Goal: Task Accomplishment & Management: Complete application form

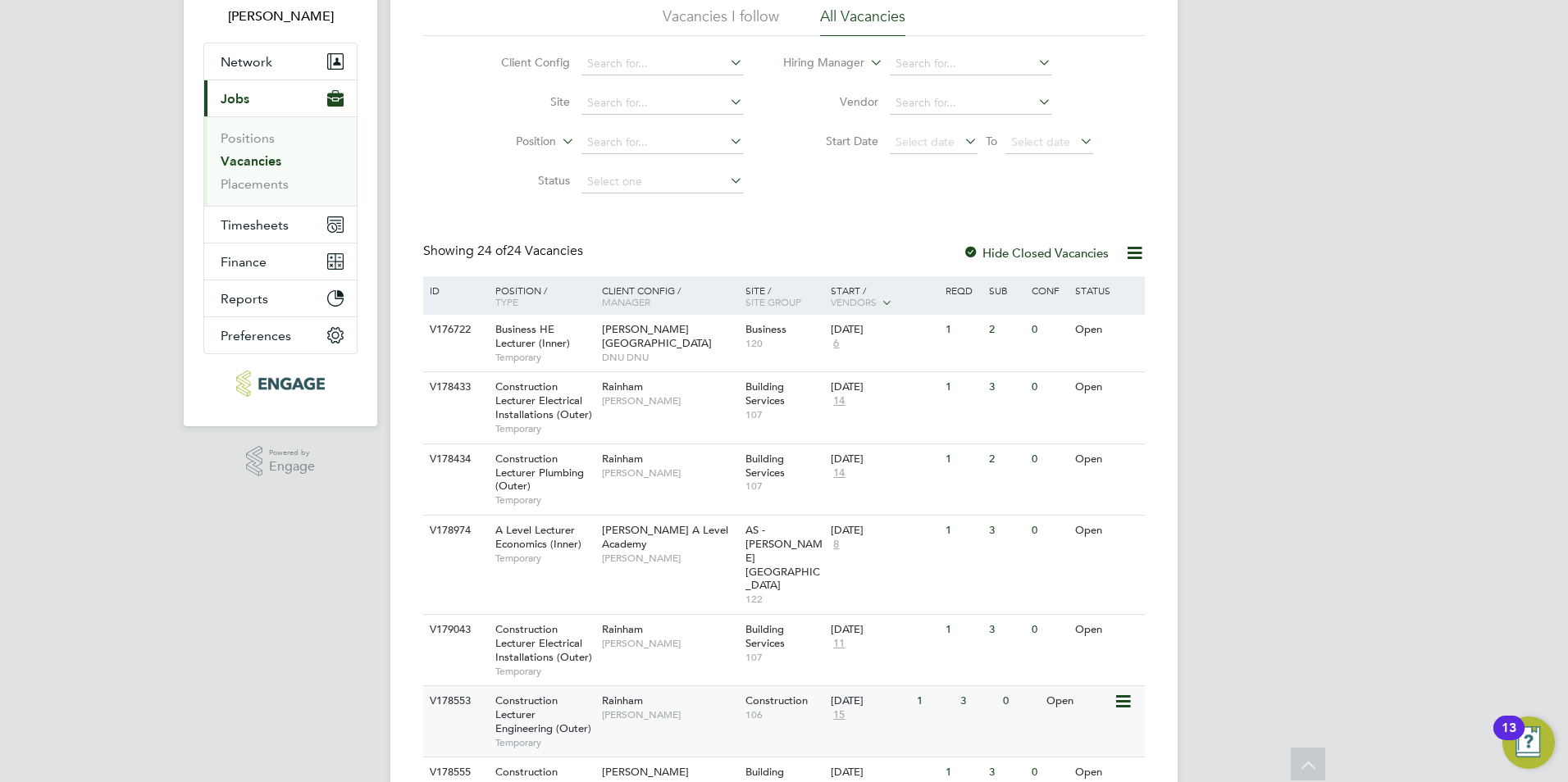
scroll to position [122, 0]
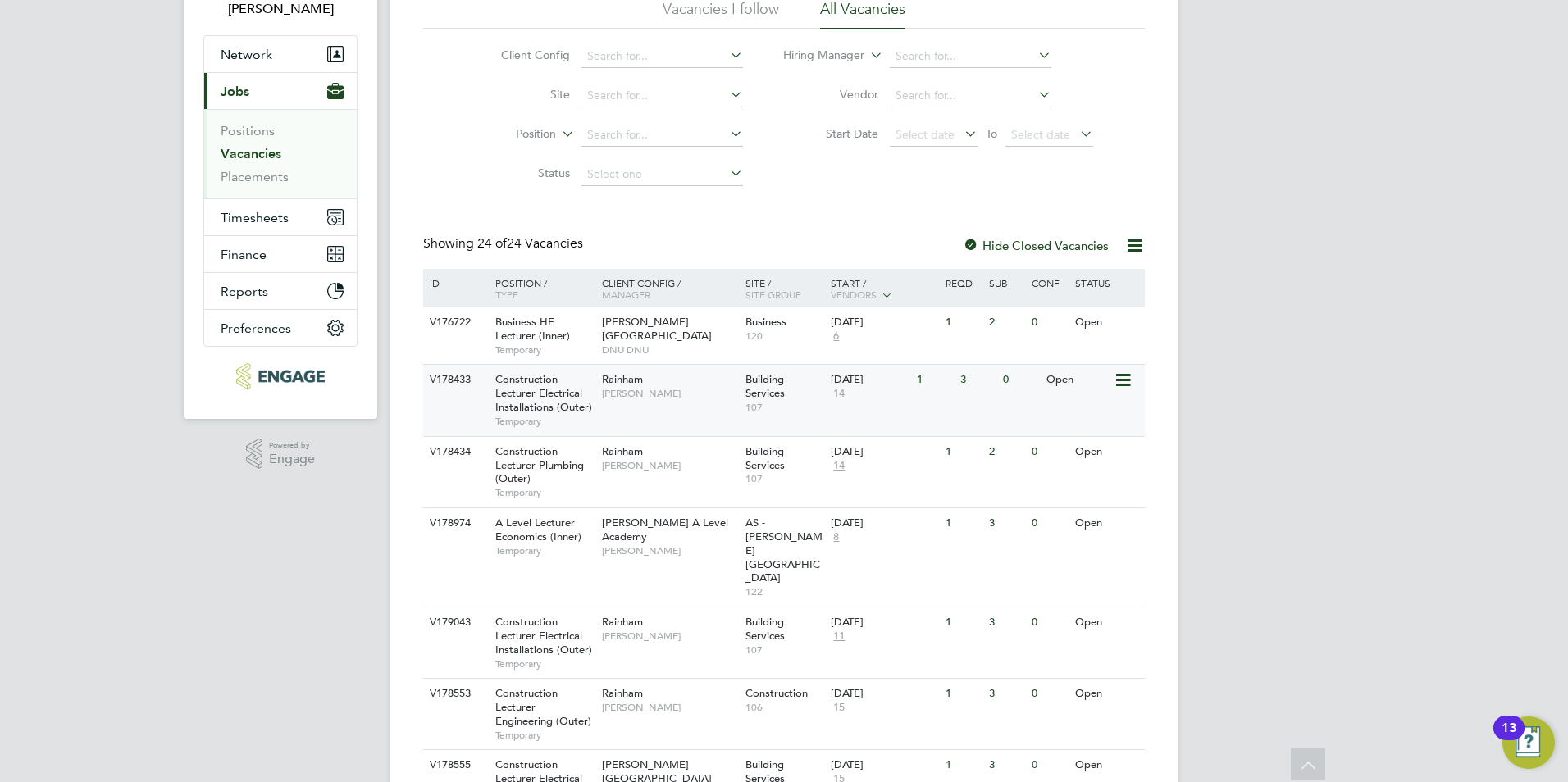
click at [525, 409] on span "Construction Lecturer Electrical Installations (Outer)" at bounding box center [543, 393] width 97 height 42
click at [522, 758] on span "Construction Lecturer Electrical Installations (Inner)" at bounding box center [542, 779] width 93 height 42
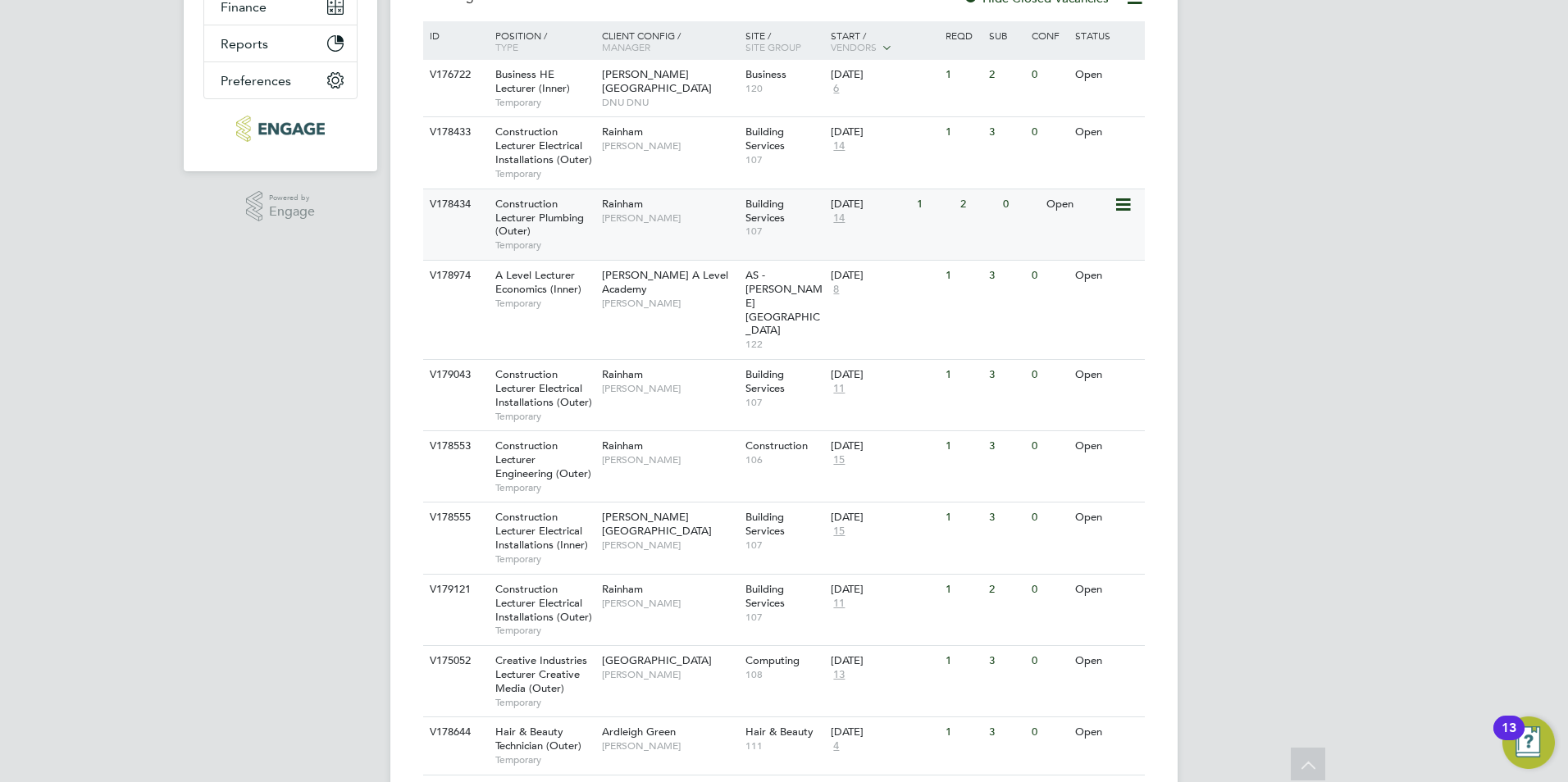
scroll to position [377, 0]
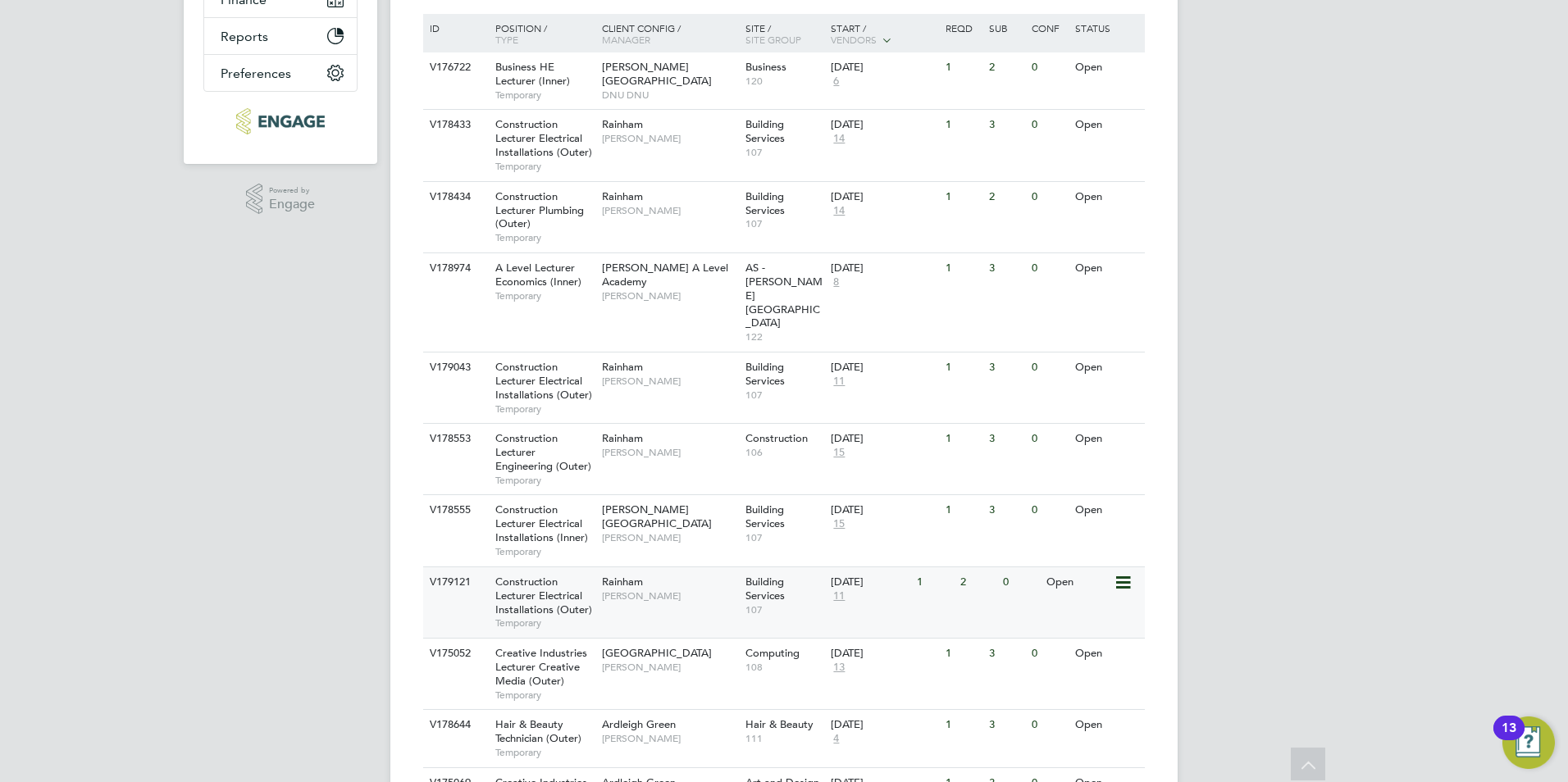
click at [539, 574] on span "Construction Lecturer Electrical Installations (Outer)" at bounding box center [543, 596] width 97 height 42
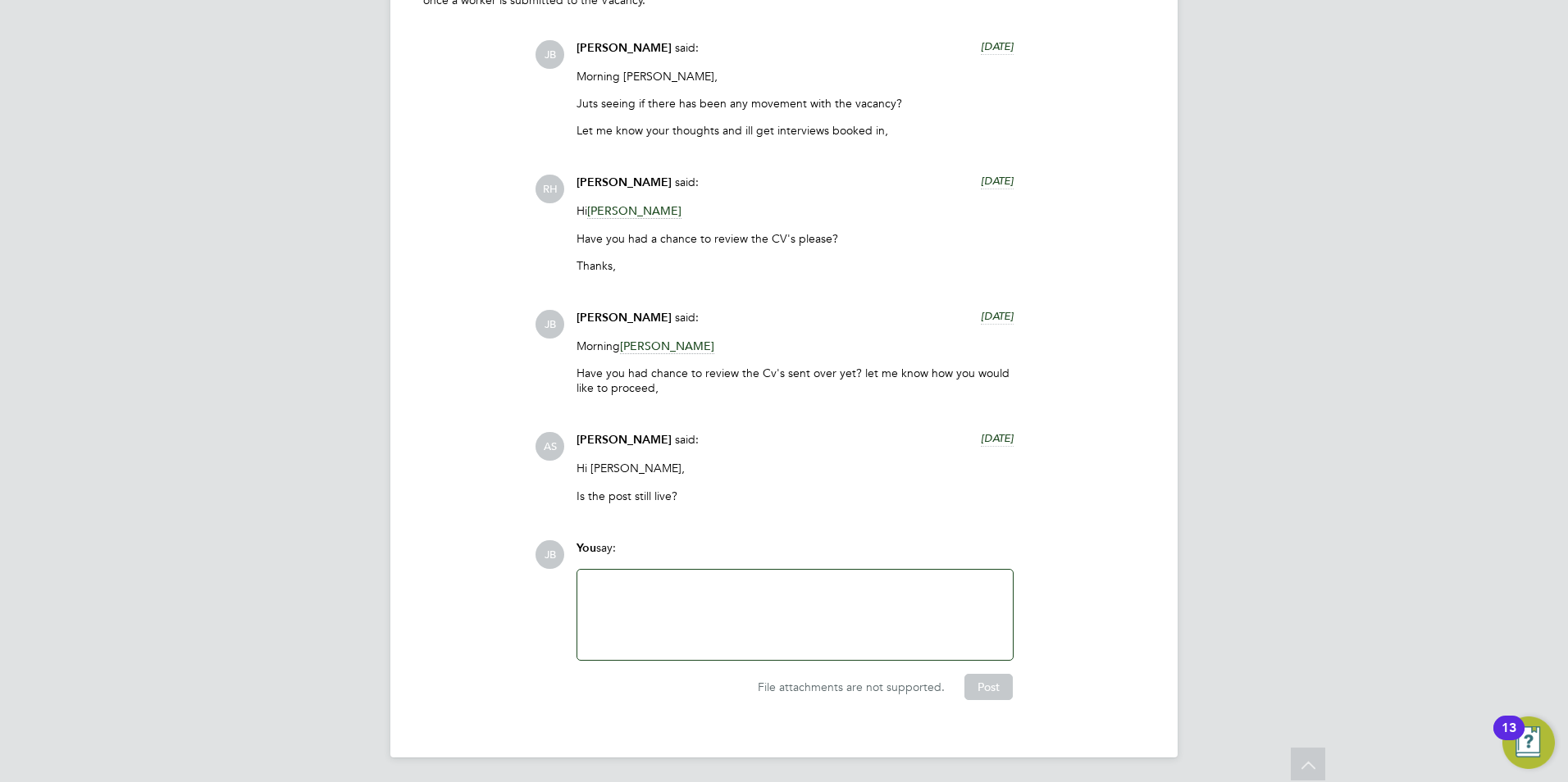
click at [687, 576] on div at bounding box center [795, 615] width 435 height 90
click at [700, 587] on div at bounding box center [795, 615] width 416 height 71
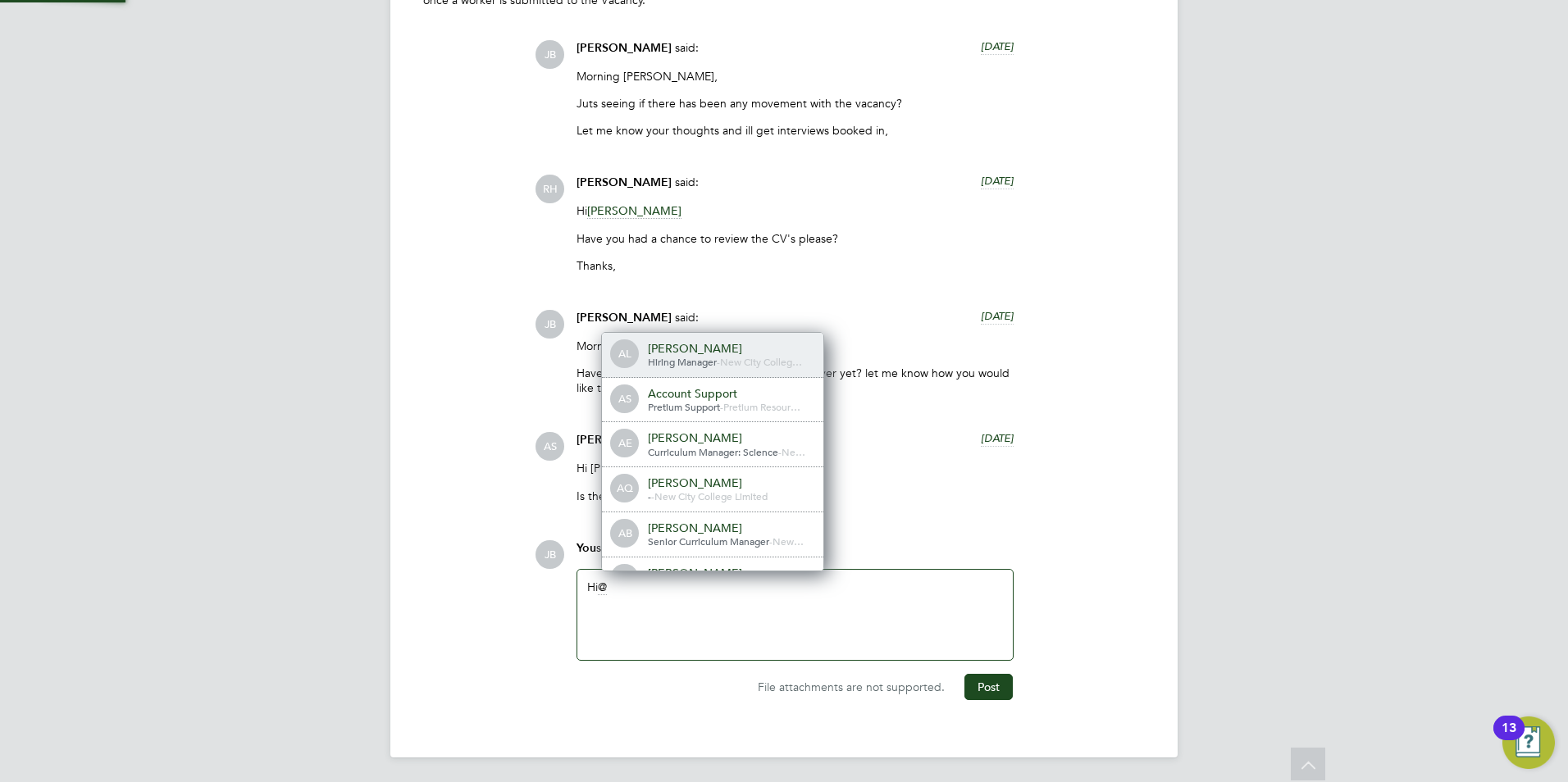
scroll to position [13, 164]
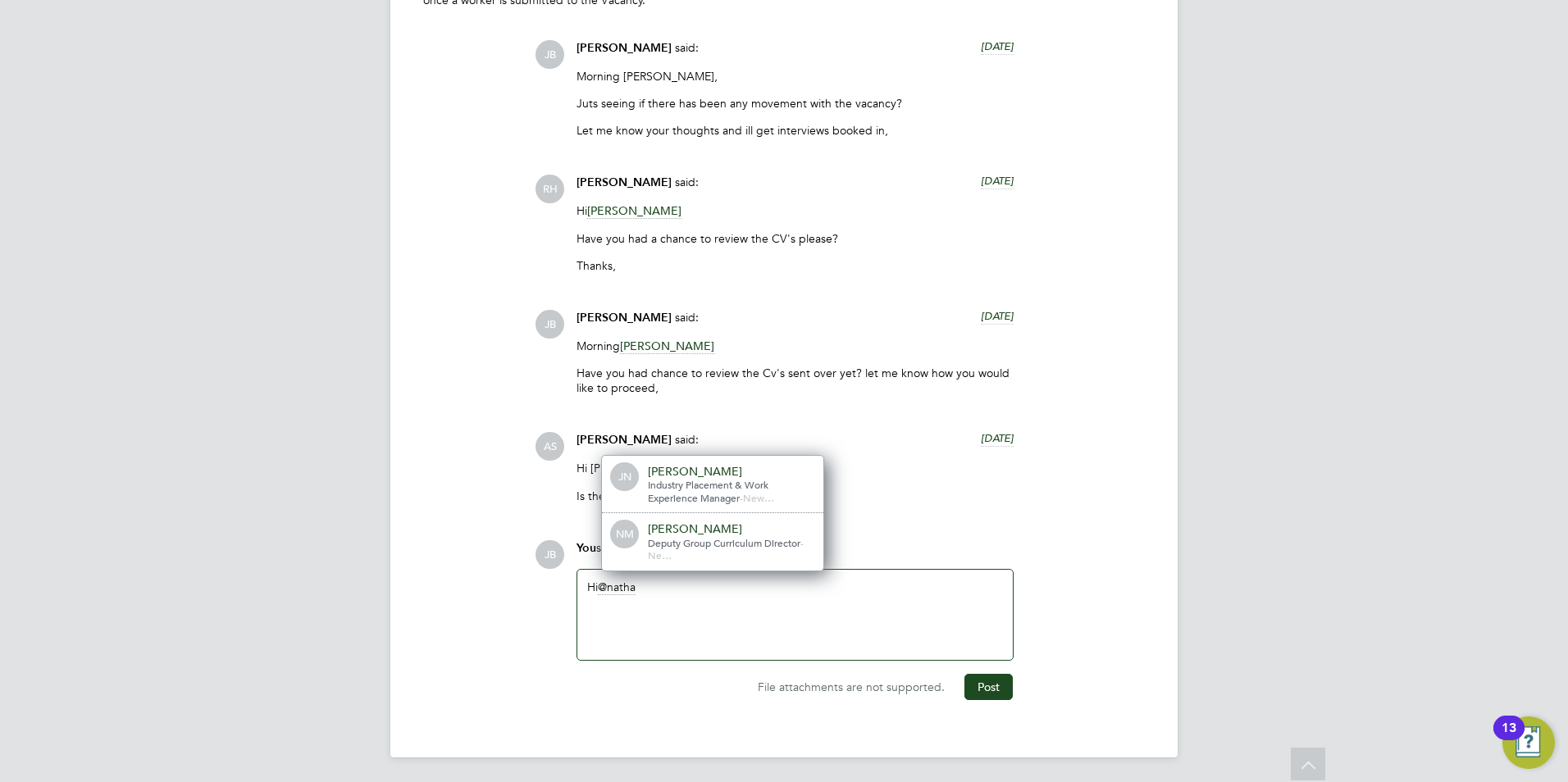
drag, startPoint x: 726, startPoint y: 540, endPoint x: 706, endPoint y: 549, distance: 21.9
click at [706, 549] on div "Deputy Group Curriculum Director - Ne…" at bounding box center [730, 550] width 164 height 25
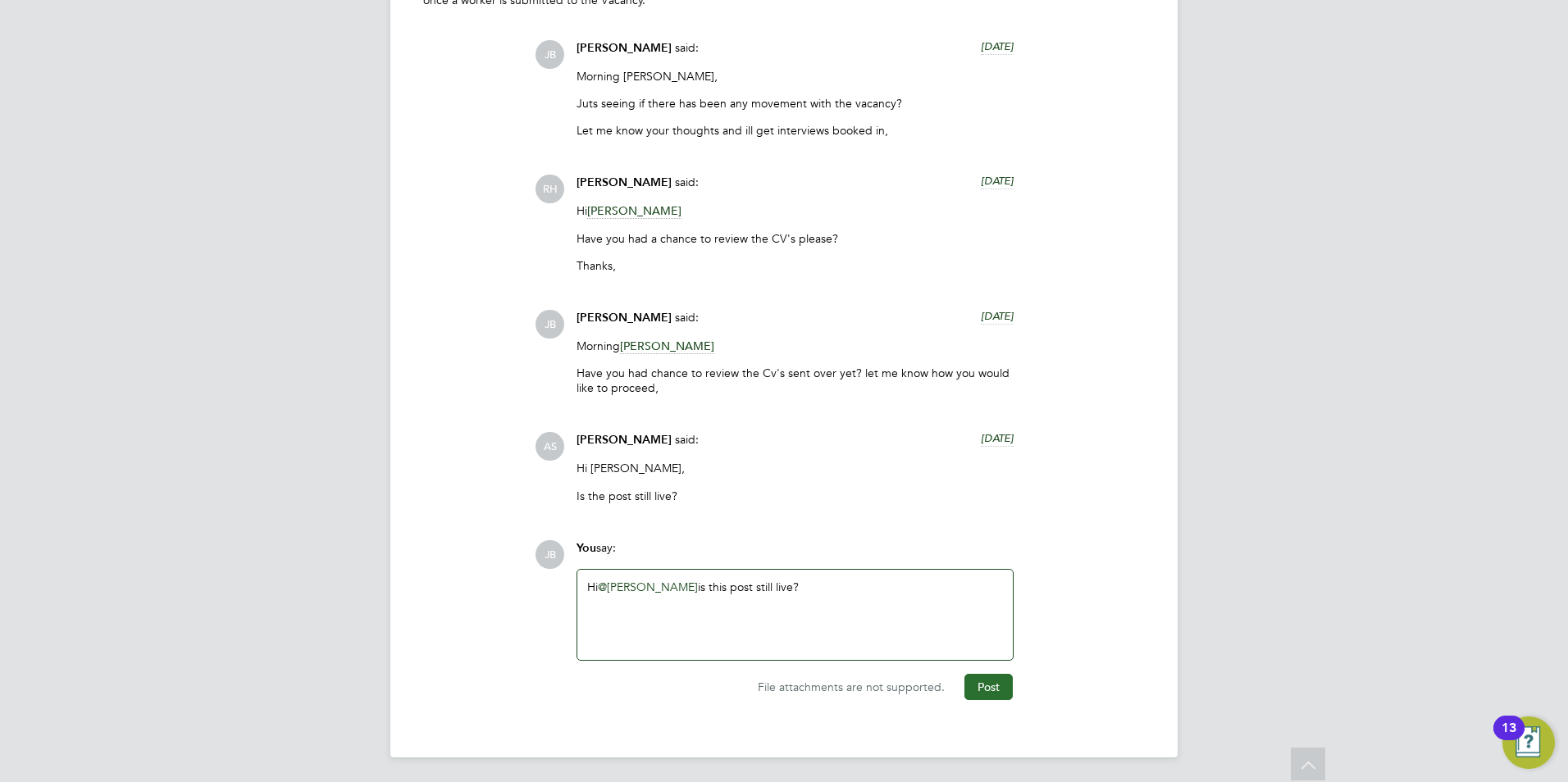
click at [971, 685] on button "Post" at bounding box center [988, 687] width 48 height 26
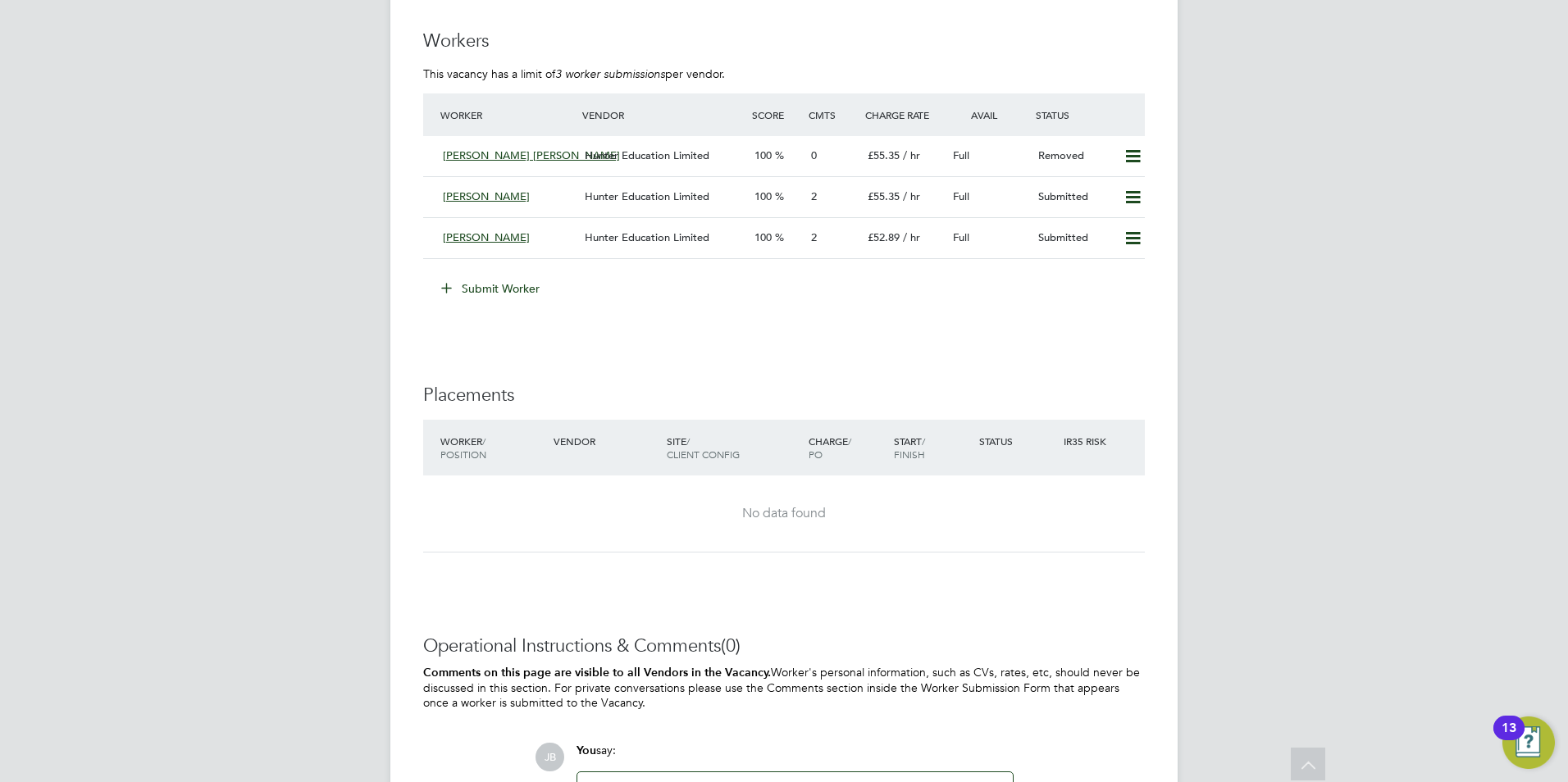
scroll to position [3039, 0]
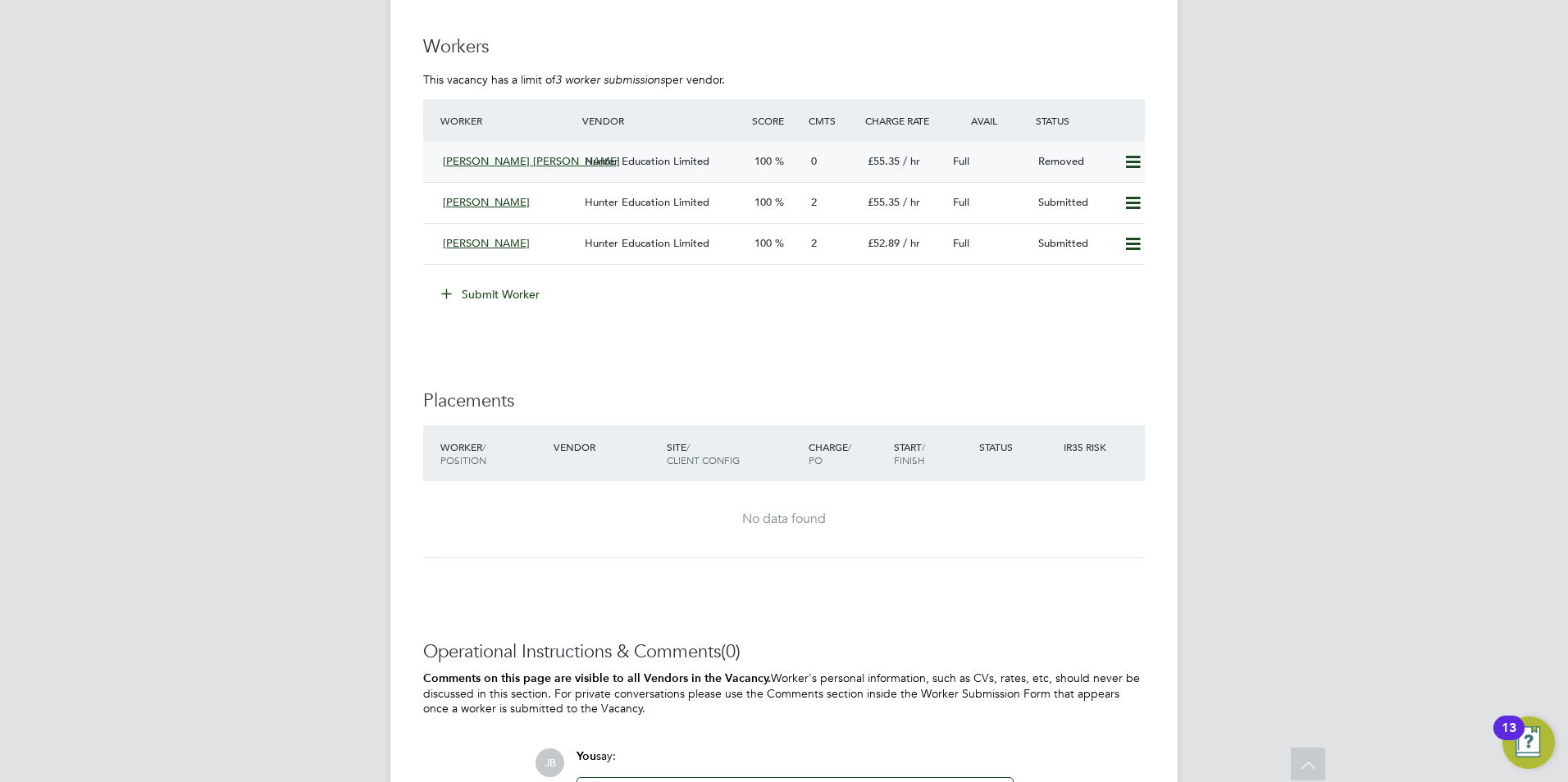
click at [842, 155] on div "0" at bounding box center [832, 162] width 57 height 27
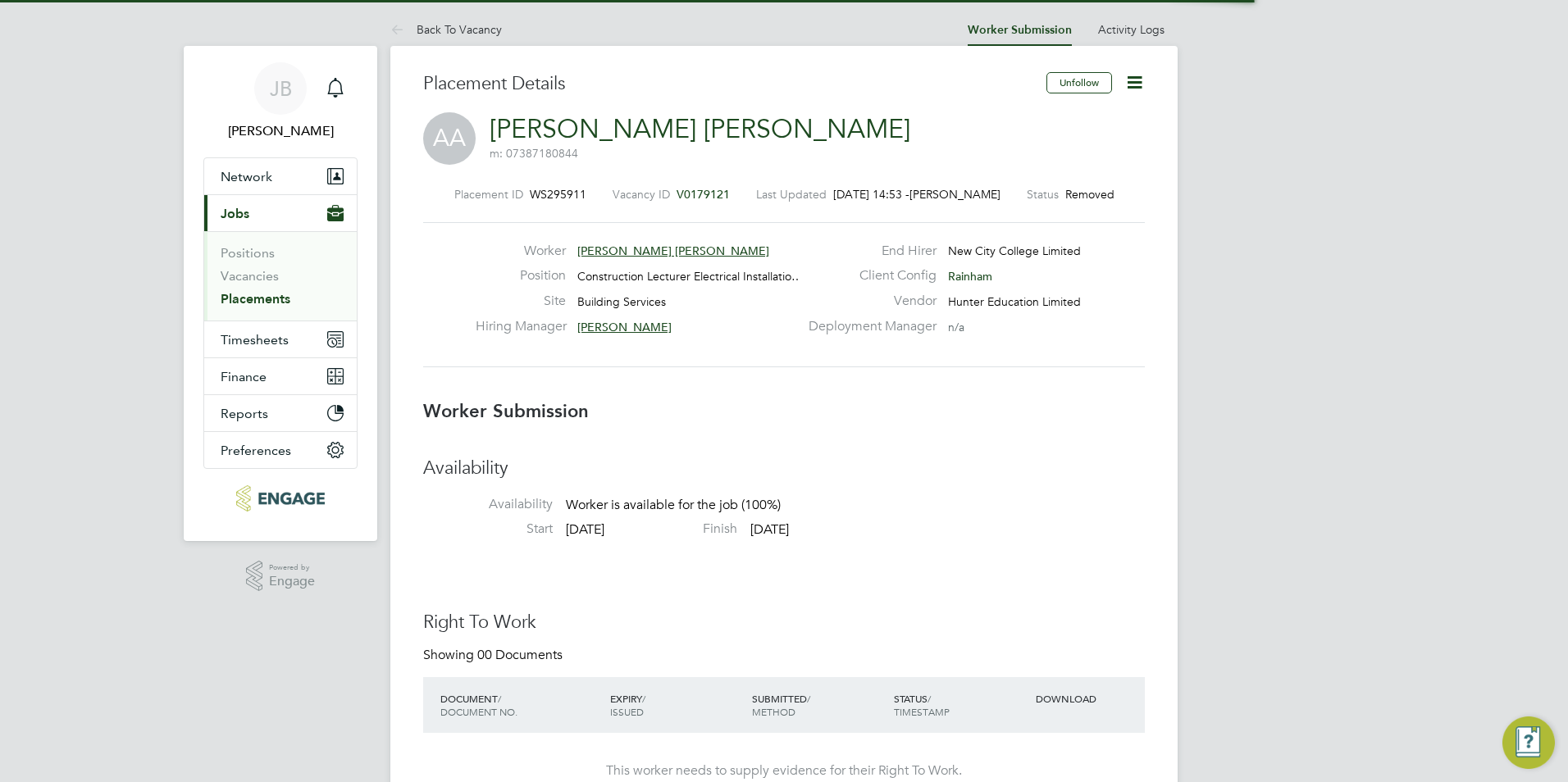
scroll to position [8, 8]
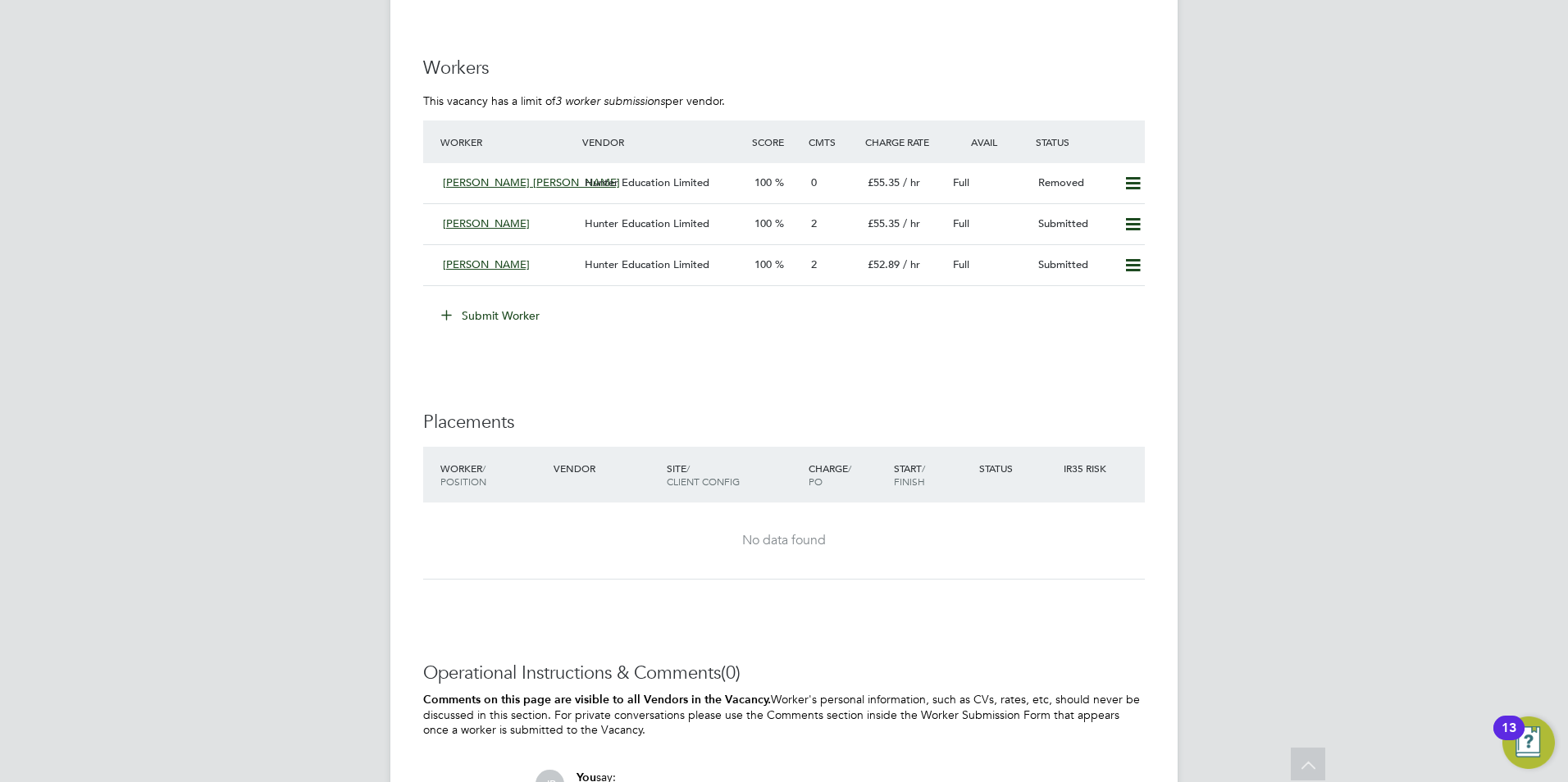
click at [515, 308] on button "Submit Worker" at bounding box center [491, 315] width 123 height 26
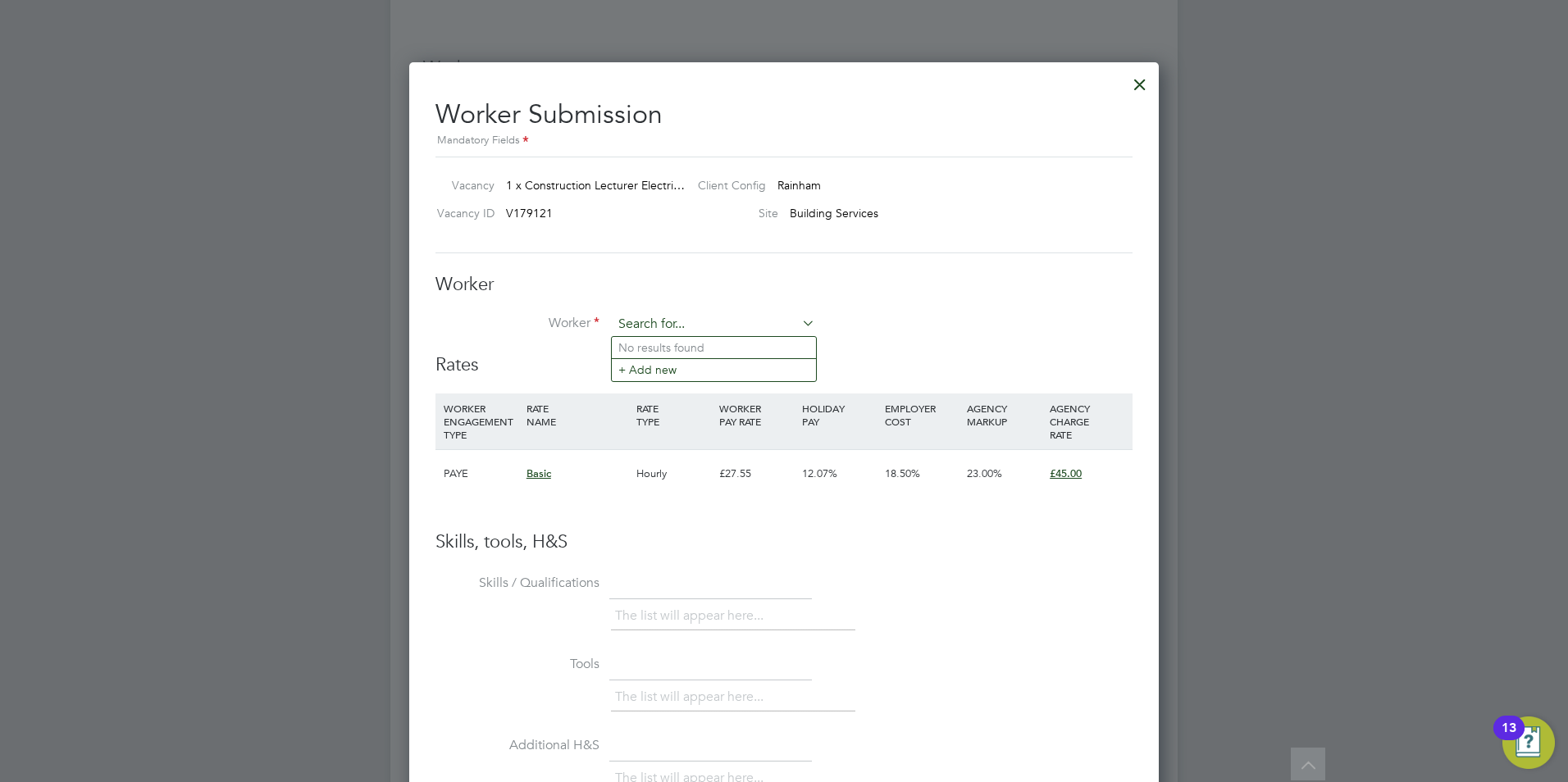
click at [671, 328] on input at bounding box center [714, 324] width 202 height 24
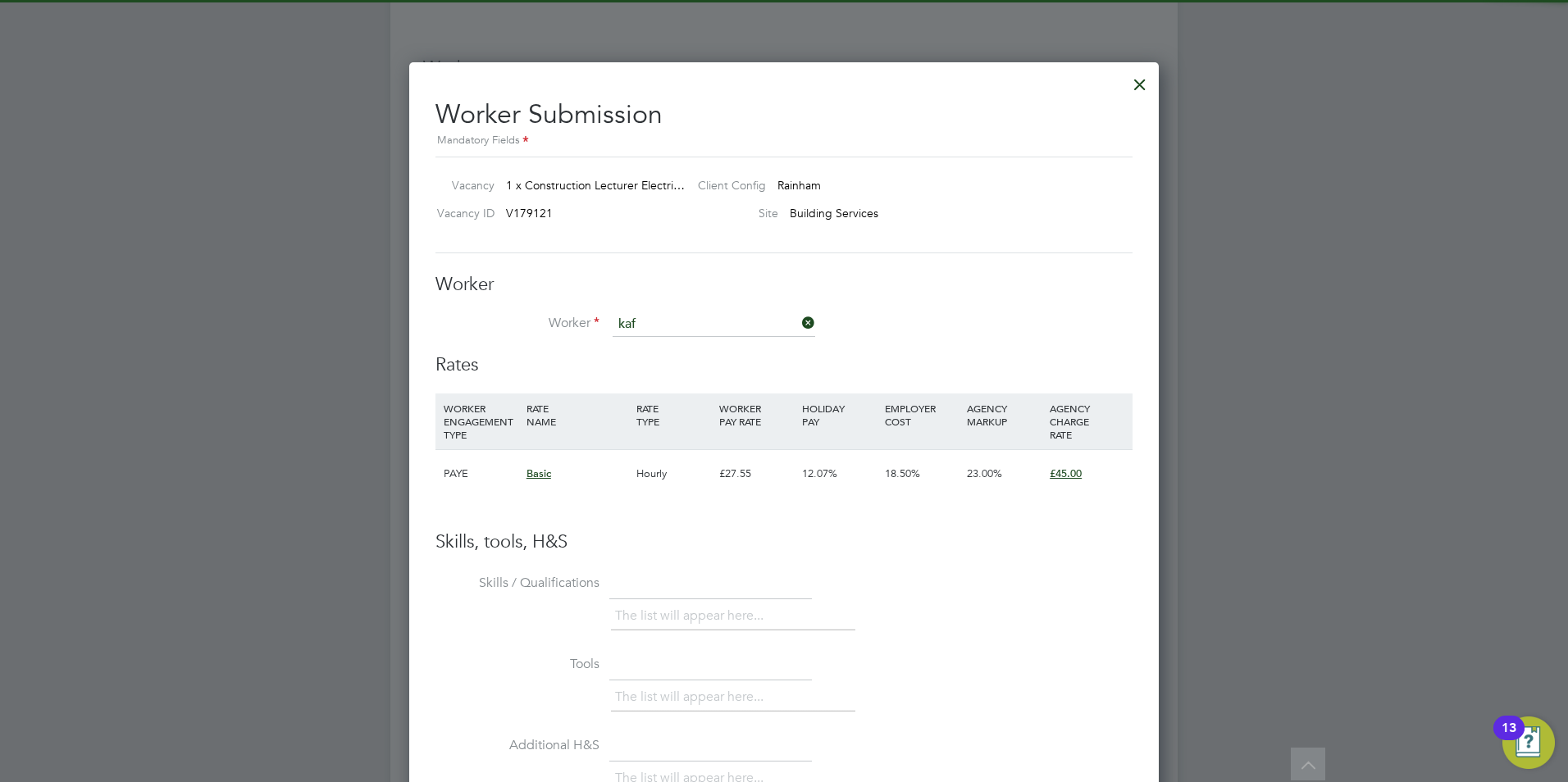
click at [676, 341] on li "Oghbazghi Kaf el" at bounding box center [714, 348] width 204 height 22
type input "[PERSON_NAME]"
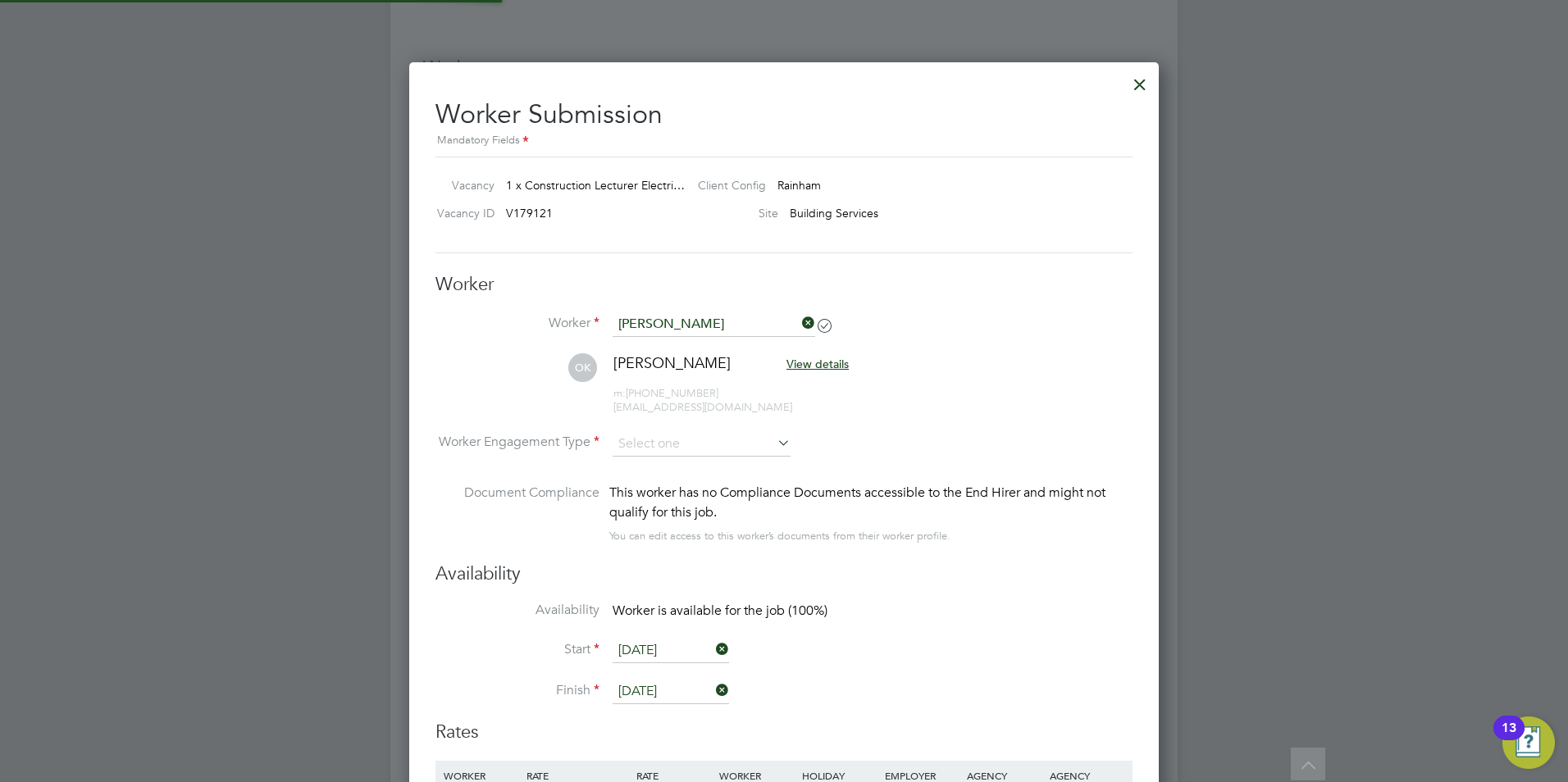
click at [689, 424] on li "OK [PERSON_NAME] View details m: [PHONE_NUMBER] [EMAIL_ADDRESS][DOMAIN_NAME]" at bounding box center [784, 392] width 697 height 78
click at [694, 437] on input at bounding box center [701, 444] width 178 height 24
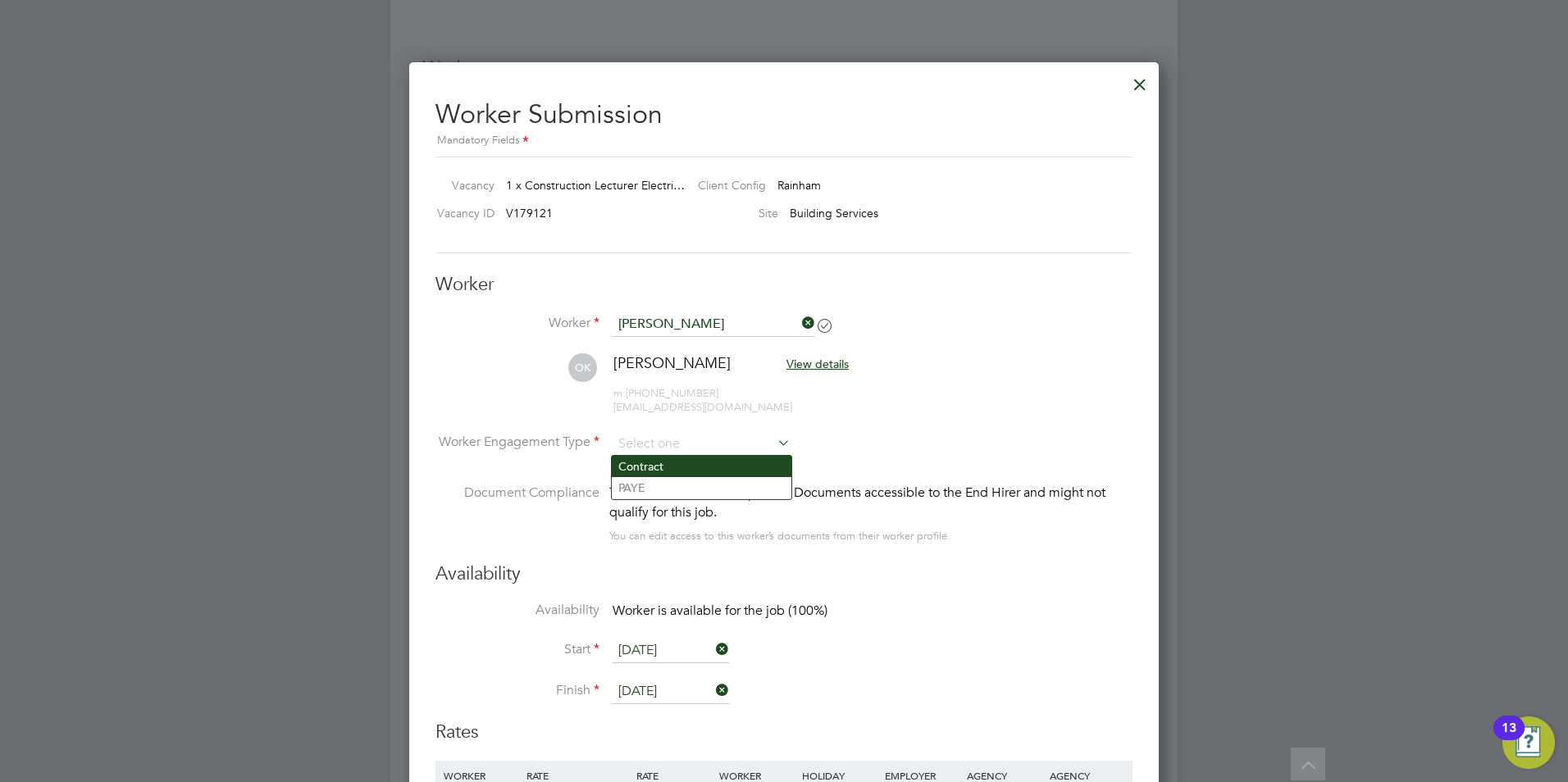
click at [685, 466] on li "Contract" at bounding box center [701, 466] width 180 height 21
type input "Contract"
click at [703, 442] on input at bounding box center [701, 444] width 178 height 24
click at [684, 437] on input at bounding box center [701, 444] width 178 height 24
click at [697, 444] on input at bounding box center [701, 444] width 178 height 24
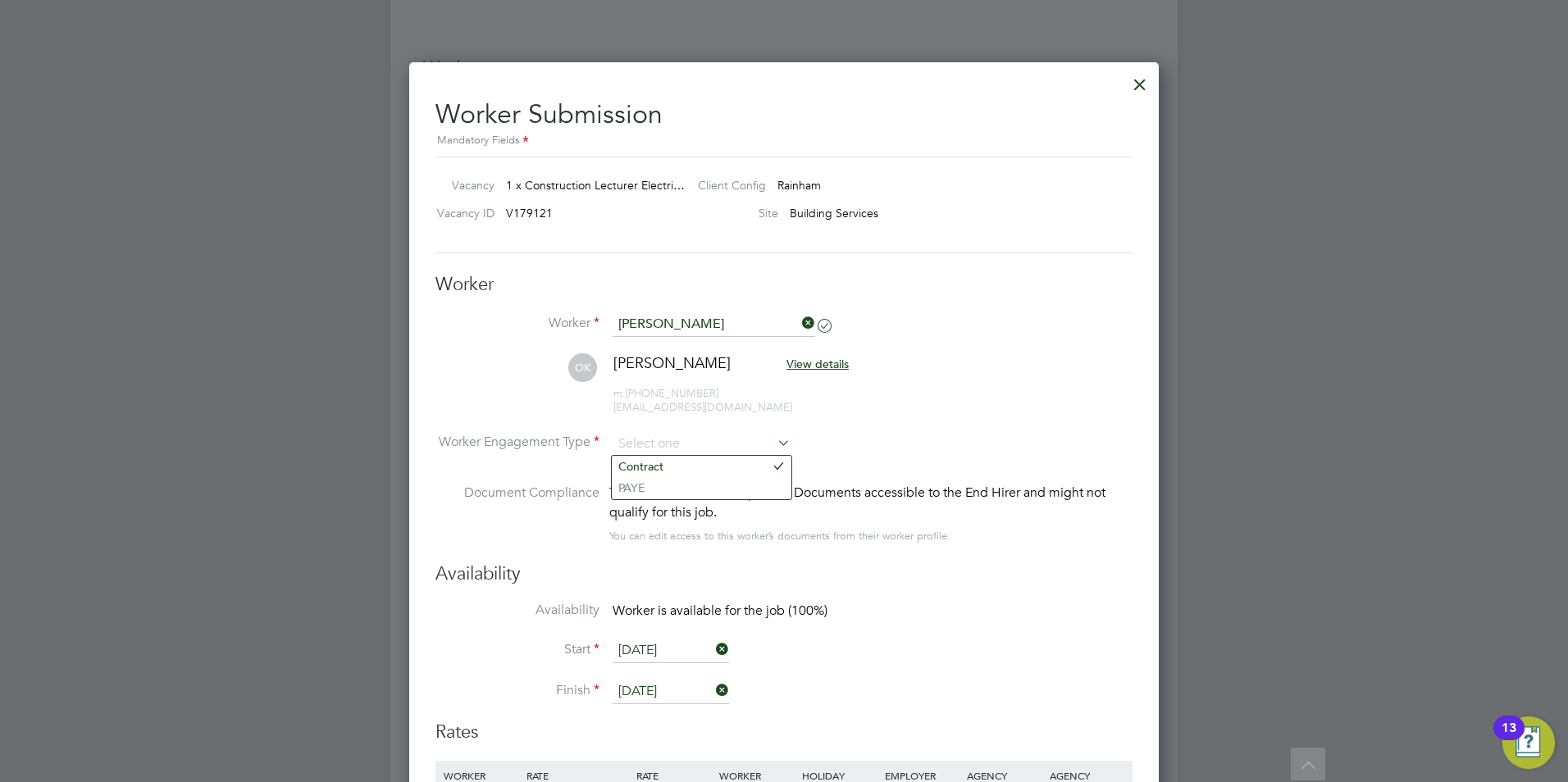
click at [1140, 84] on div at bounding box center [1140, 80] width 30 height 30
